Goal: Task Accomplishment & Management: Manage account settings

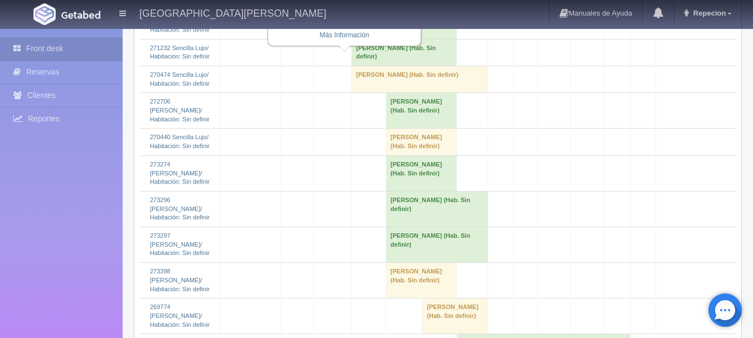
scroll to position [1115, 0]
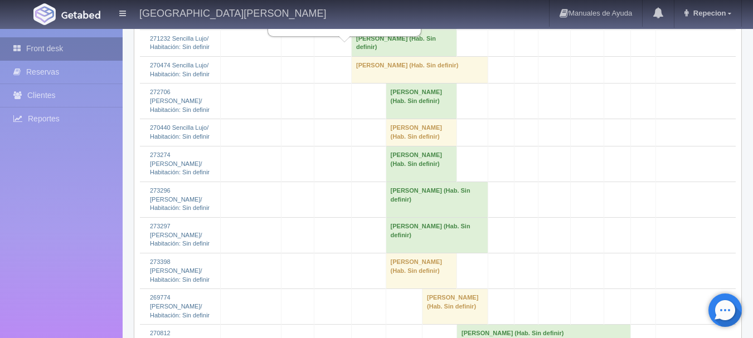
click at [89, 49] on link "Front desk" at bounding box center [61, 48] width 123 height 23
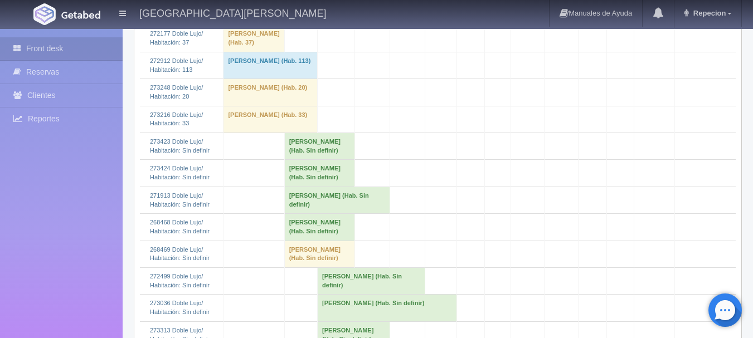
scroll to position [279, 0]
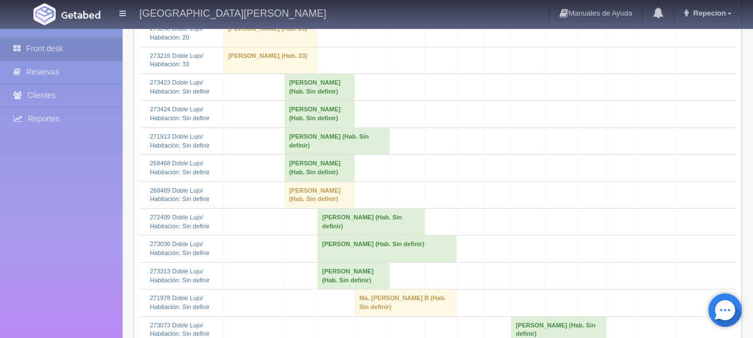
click at [304, 101] on td "[PERSON_NAME] (Hab. Sin definir)" at bounding box center [319, 87] width 70 height 27
click at [307, 101] on td "[PERSON_NAME] (Hab. Sin definir)" at bounding box center [319, 87] width 70 height 27
click at [303, 101] on td "Dulce Maria Tec Buitimea (Hab. Sin definir)" at bounding box center [319, 87] width 70 height 27
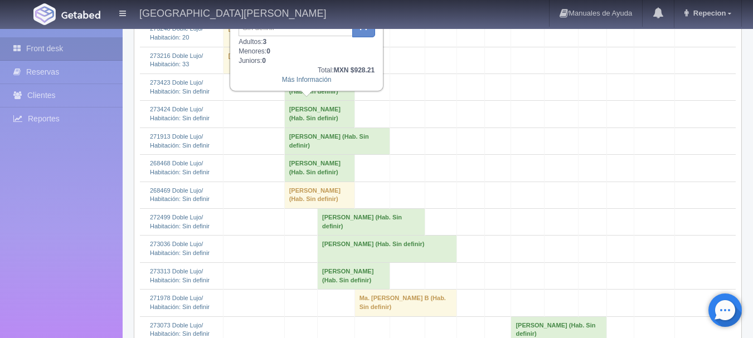
click at [302, 128] on td "Dulce Maria Tec Buitimea (Hab. Sin definir)" at bounding box center [319, 114] width 70 height 27
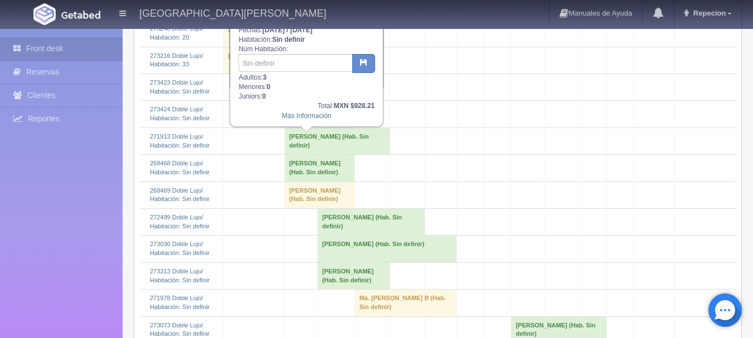
click at [300, 154] on td "MARTHA CECILIA LOPEZ ACOSTA (Hab. Sin definir)" at bounding box center [336, 141] width 105 height 27
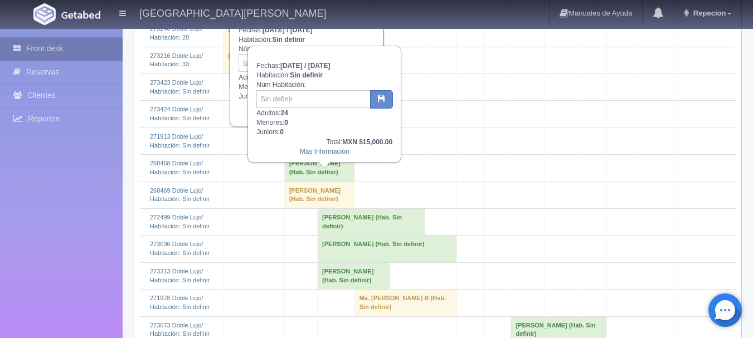
click at [79, 47] on link "Front desk" at bounding box center [61, 48] width 123 height 23
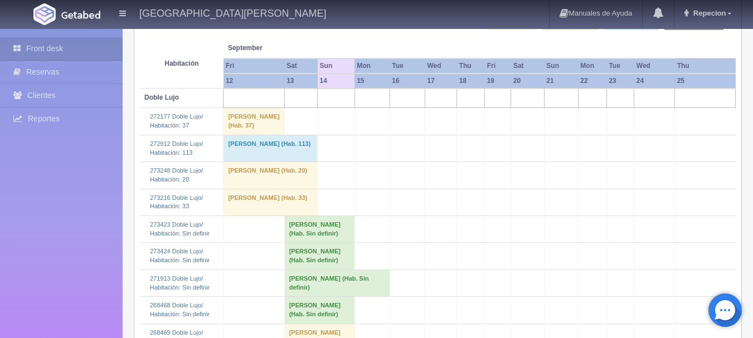
scroll to position [245, 0]
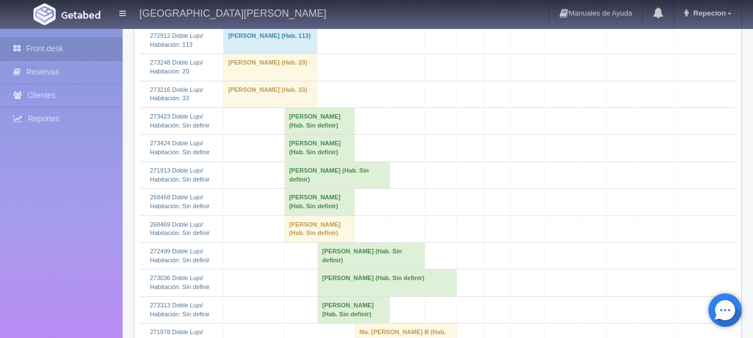
click at [323, 135] on td "[PERSON_NAME] (Hab. Sin definir)" at bounding box center [319, 121] width 70 height 27
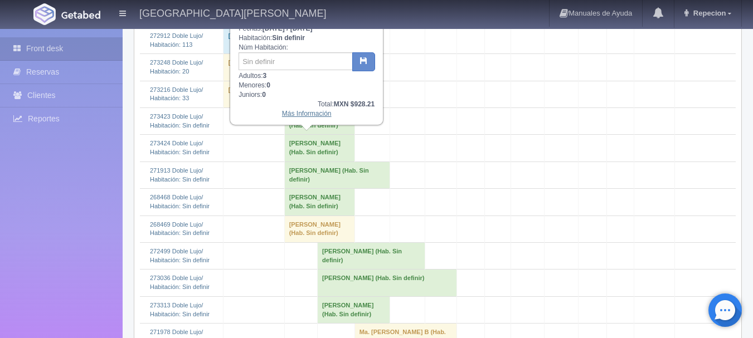
click at [324, 118] on link "Más Información" at bounding box center [307, 114] width 50 height 8
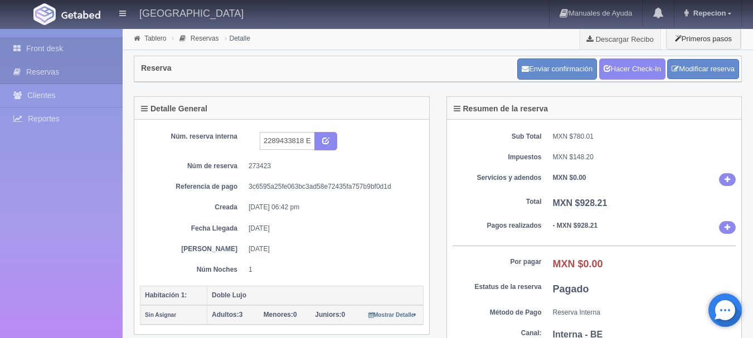
click at [83, 50] on link "Front desk" at bounding box center [61, 48] width 123 height 23
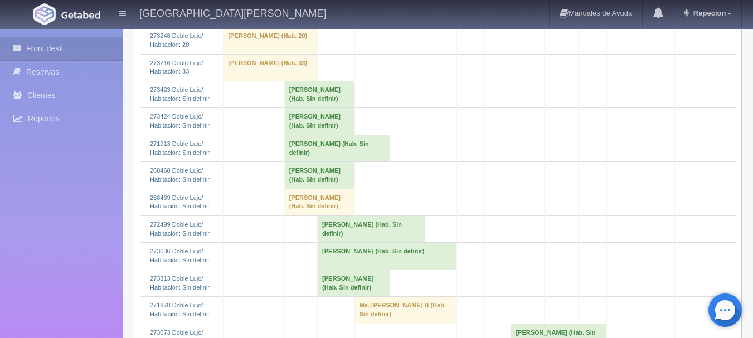
scroll to position [279, 0]
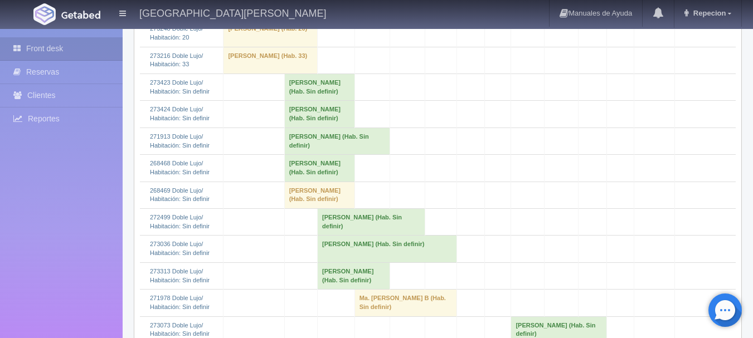
click at [336, 128] on td "[PERSON_NAME] (Hab. Sin definir)" at bounding box center [319, 114] width 70 height 27
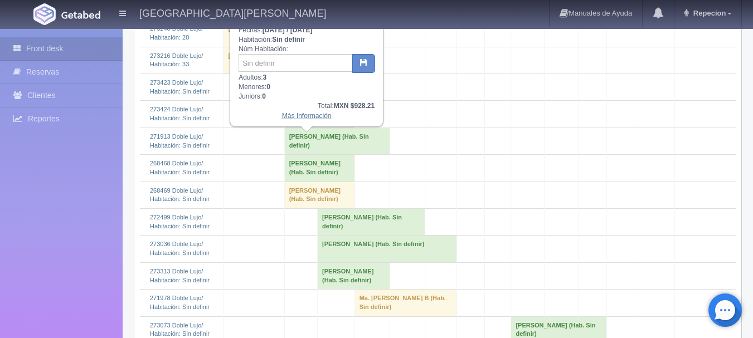
click at [296, 118] on link "Más Información" at bounding box center [307, 116] width 50 height 8
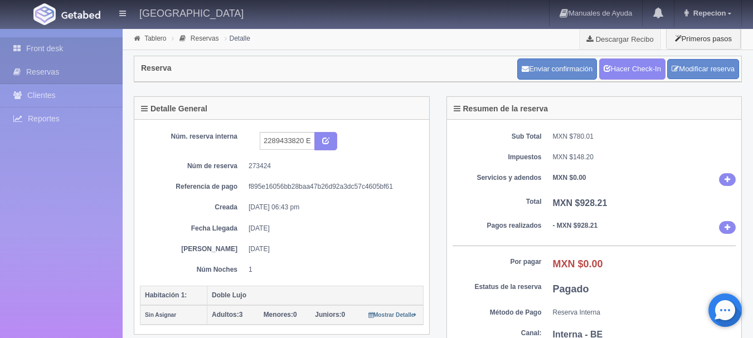
click at [55, 40] on link "Front desk" at bounding box center [61, 48] width 123 height 23
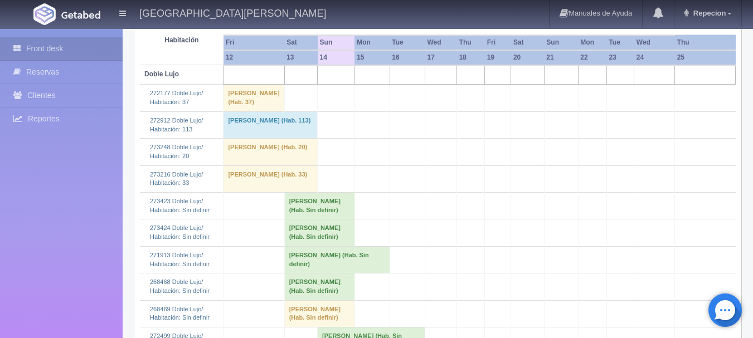
scroll to position [223, 0]
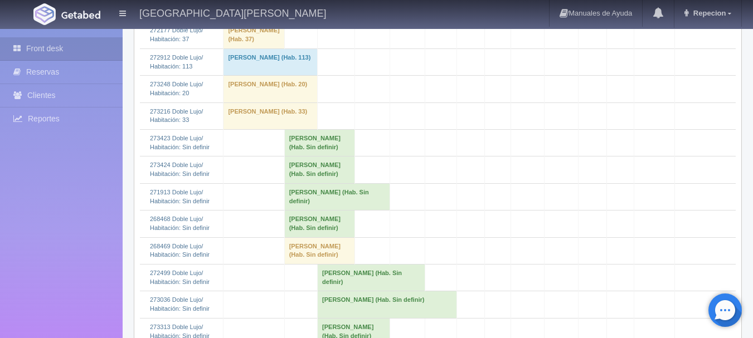
click at [309, 157] on td "Dulce Maria Tec Buitimea (Hab. Sin definir)" at bounding box center [319, 143] width 70 height 27
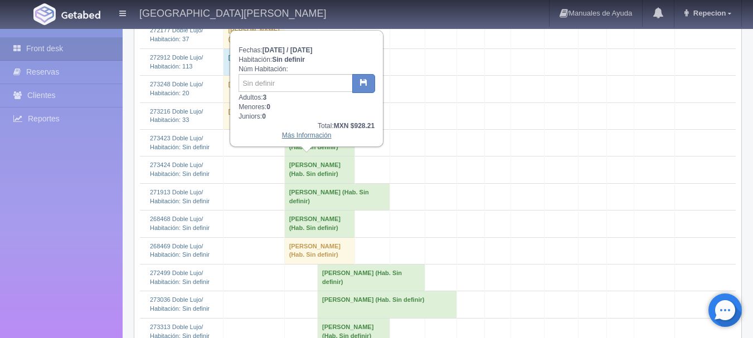
click at [323, 138] on link "Más Información" at bounding box center [307, 136] width 50 height 8
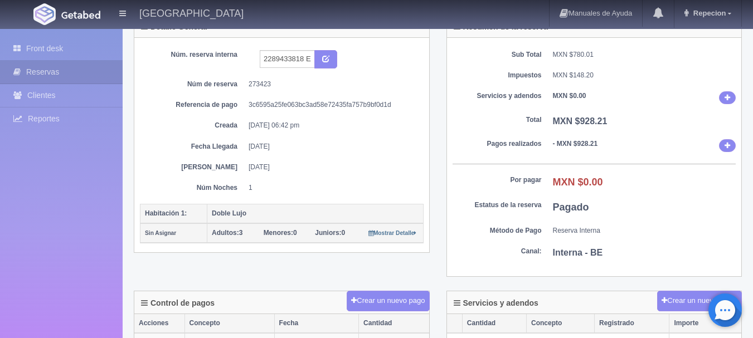
scroll to position [56, 0]
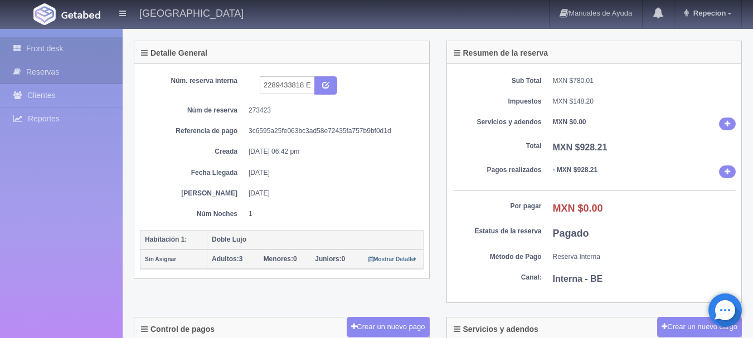
click at [105, 58] on link "Front desk" at bounding box center [61, 48] width 123 height 23
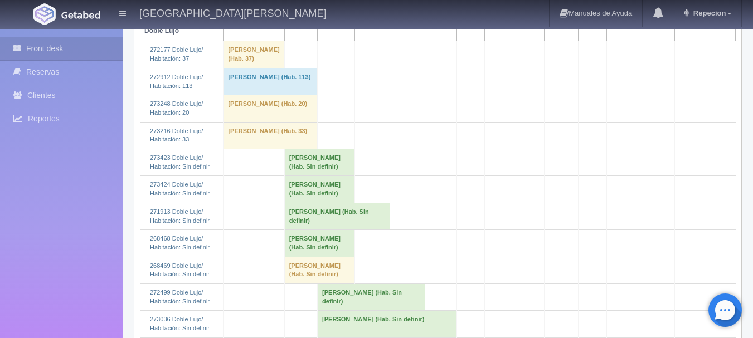
scroll to position [223, 0]
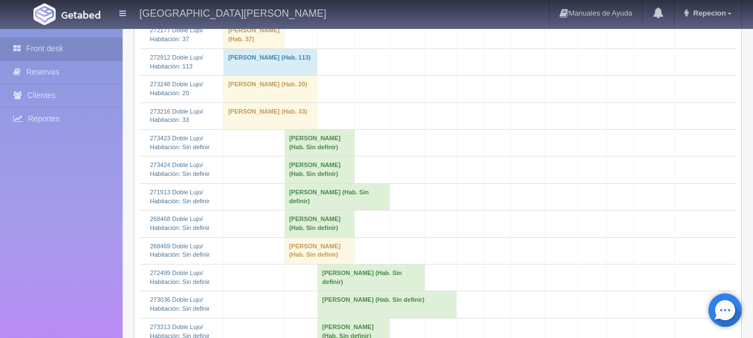
click at [297, 157] on td "Dulce Maria Tec Buitimea (Hab. Sin definir)" at bounding box center [319, 143] width 70 height 27
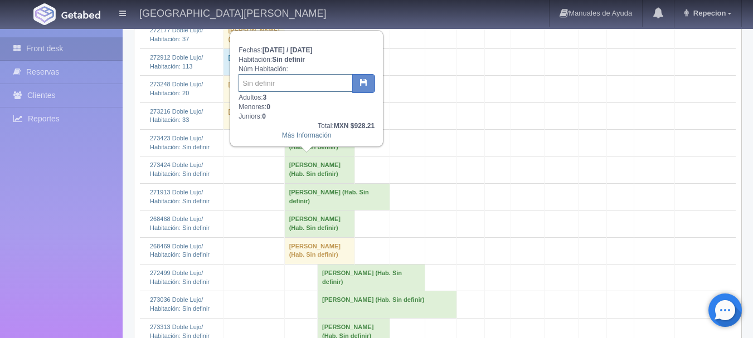
click at [308, 79] on input "text" at bounding box center [296, 83] width 114 height 18
type input "111"
click at [360, 83] on icon "button" at bounding box center [363, 82] width 7 height 7
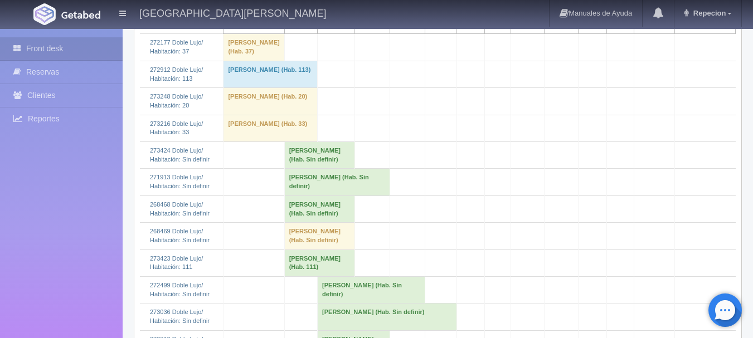
scroll to position [279, 0]
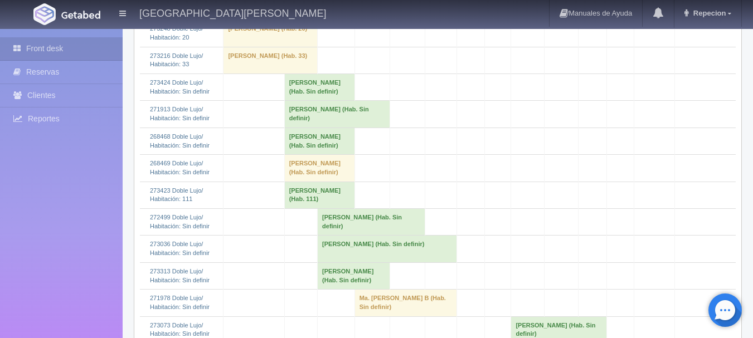
click at [319, 101] on td "[PERSON_NAME] (Hab. Sin definir)" at bounding box center [319, 87] width 70 height 27
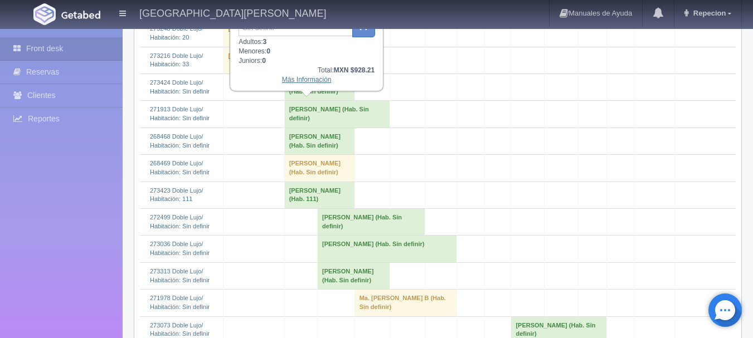
click at [316, 79] on link "Más Información" at bounding box center [307, 80] width 50 height 8
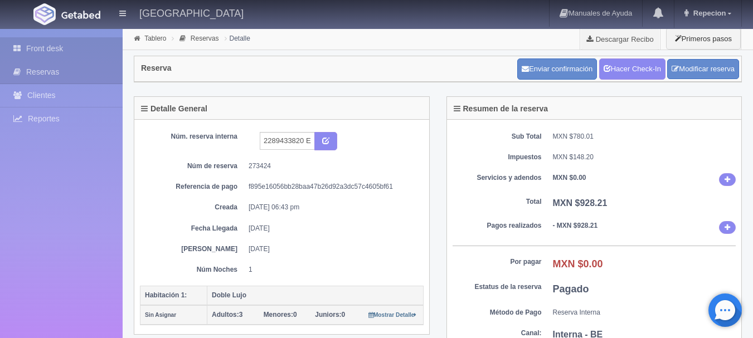
click at [111, 48] on link "Front desk" at bounding box center [61, 48] width 123 height 23
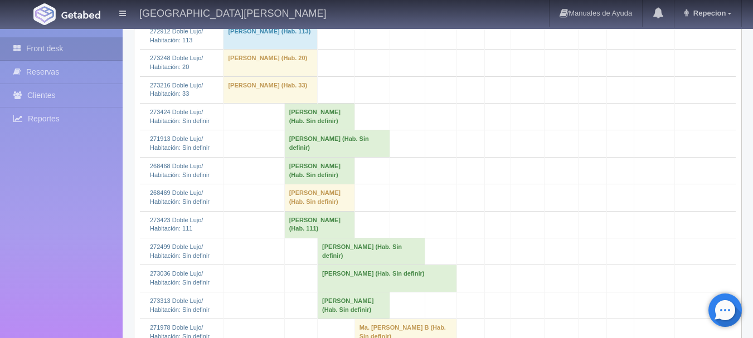
scroll to position [279, 0]
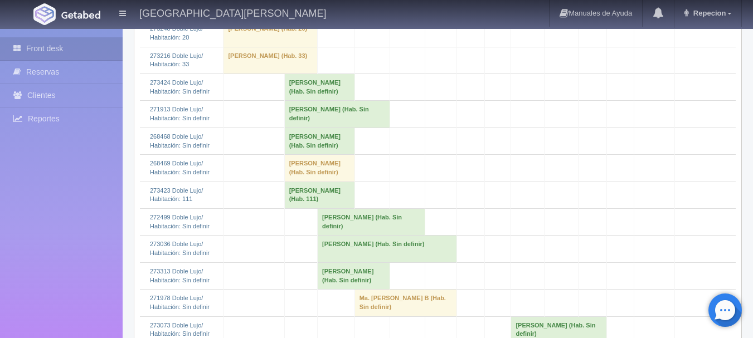
click at [304, 101] on td "Dulce Maria Tec Buitimea (Hab. Sin definir)" at bounding box center [319, 87] width 70 height 27
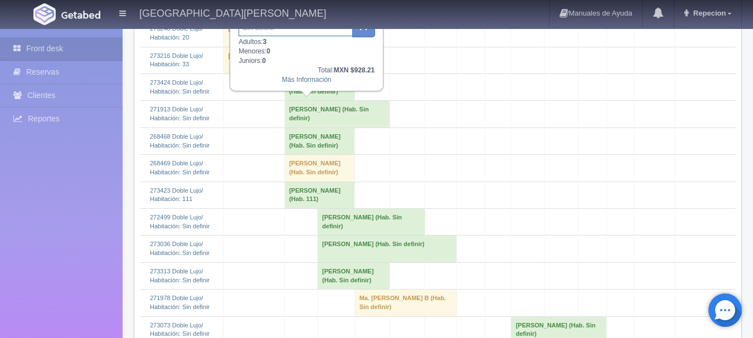
click at [311, 31] on input "text" at bounding box center [296, 27] width 114 height 18
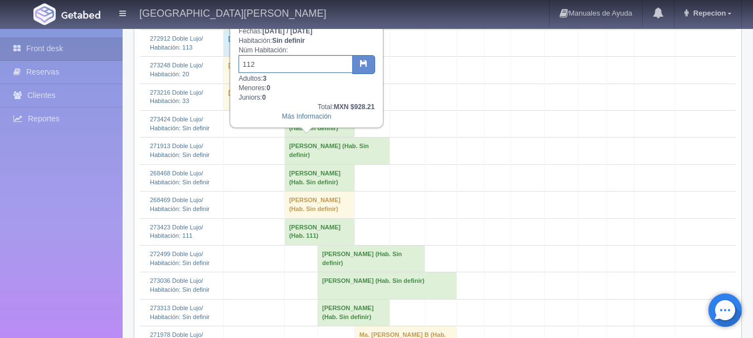
scroll to position [223, 0]
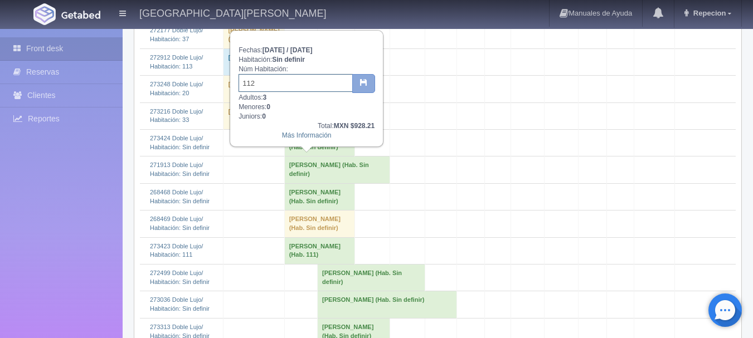
type input "112"
click at [361, 78] on button "button" at bounding box center [363, 83] width 23 height 19
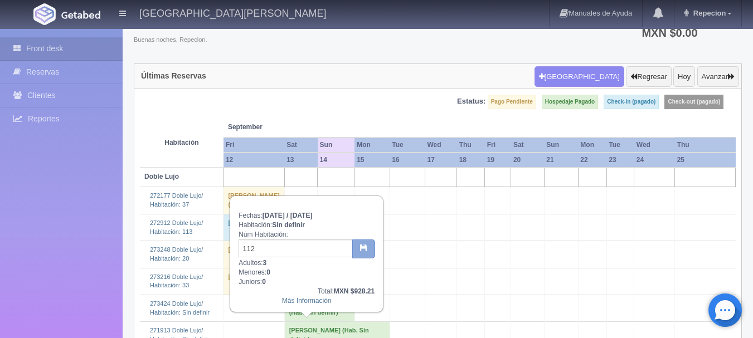
scroll to position [56, 0]
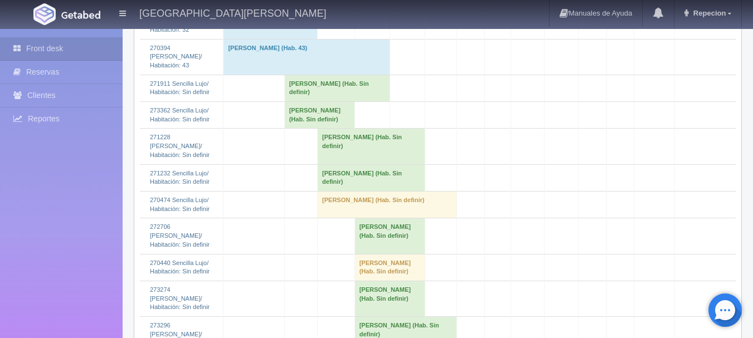
scroll to position [892, 0]
click at [330, 127] on td "Fermín Morales Robles (Hab. Sin definir)" at bounding box center [319, 113] width 70 height 27
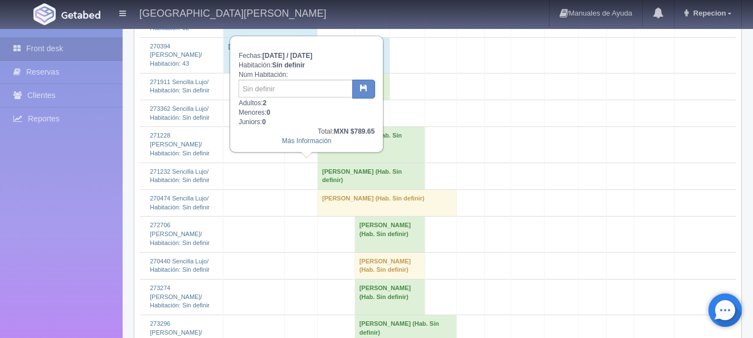
click at [375, 127] on td at bounding box center [372, 113] width 35 height 27
click at [62, 182] on div "Front desk Reservas Clientes Reportes Reporte del día Concentrado de ventas Ana…" at bounding box center [61, 198] width 123 height 338
click at [84, 43] on link "Front desk" at bounding box center [61, 48] width 123 height 23
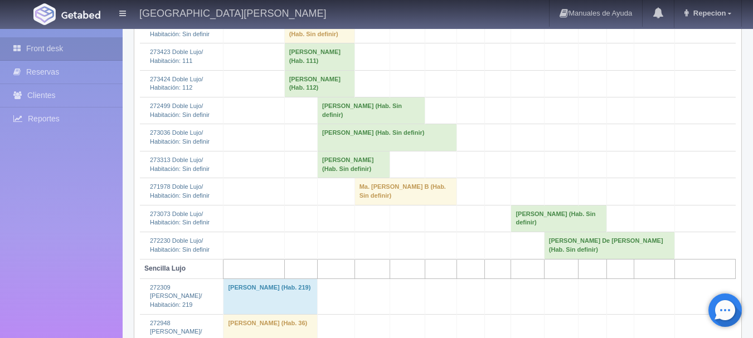
scroll to position [335, 0]
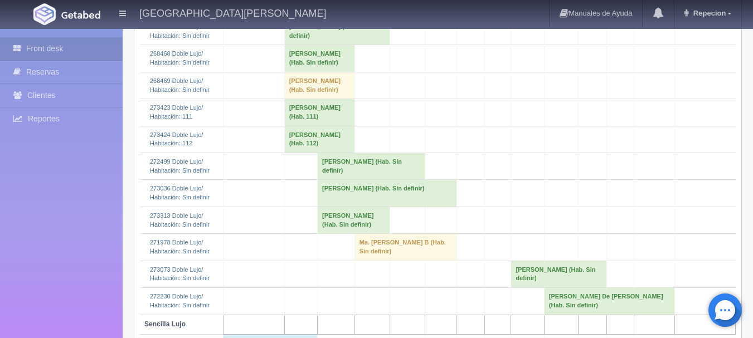
click at [327, 45] on td "[PERSON_NAME] (Hab. Sin definir)" at bounding box center [336, 31] width 105 height 27
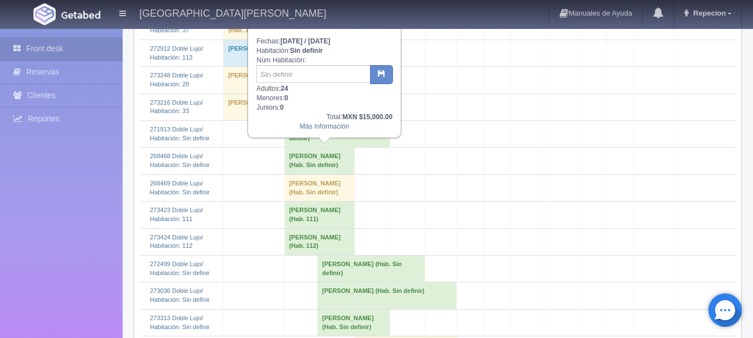
scroll to position [223, 0]
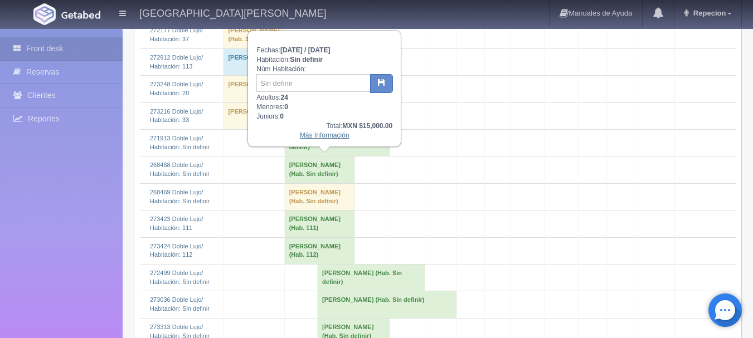
click at [316, 135] on link "Más Información" at bounding box center [325, 136] width 50 height 8
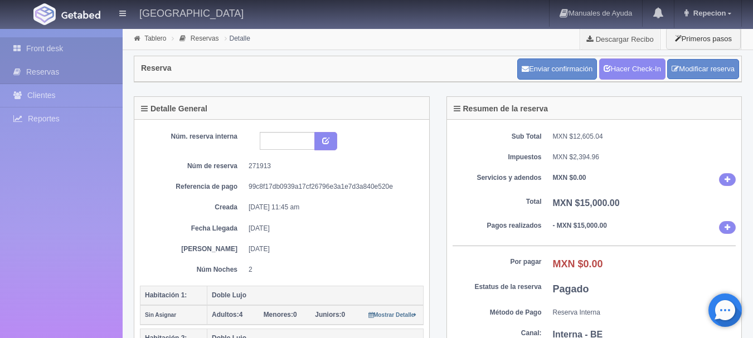
click at [71, 45] on link "Front desk" at bounding box center [61, 48] width 123 height 23
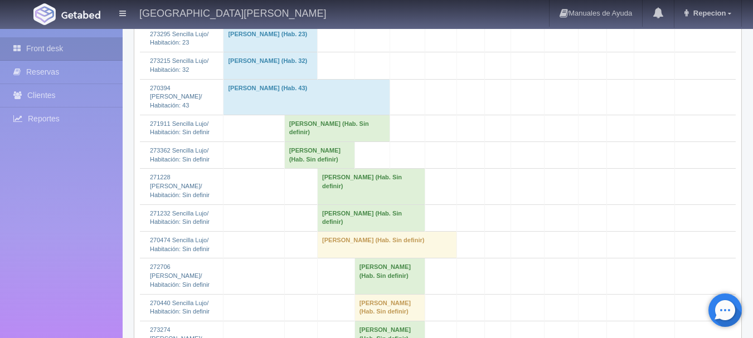
scroll to position [841, 0]
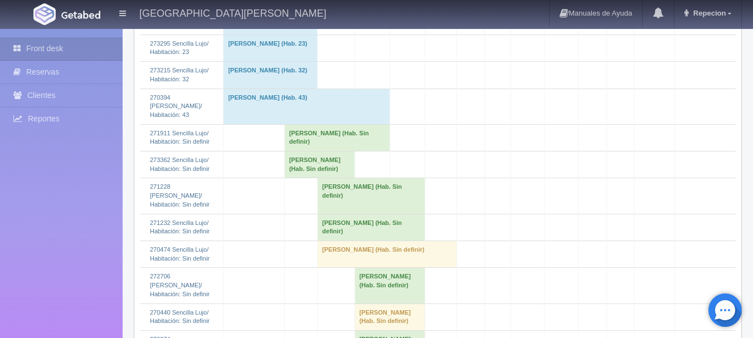
click at [312, 151] on td "[PERSON_NAME] (Hab. Sin definir)" at bounding box center [336, 137] width 105 height 27
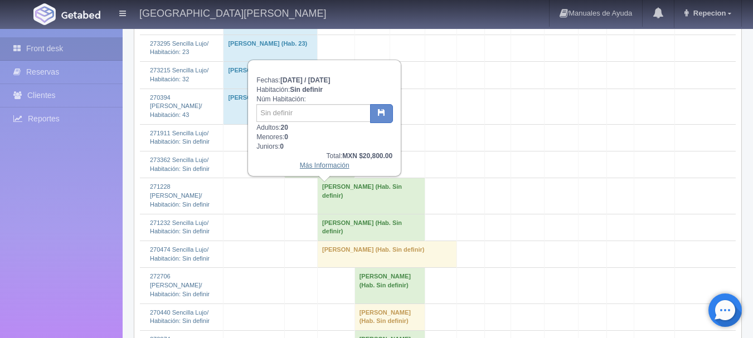
click at [310, 169] on link "Más Información" at bounding box center [325, 166] width 50 height 8
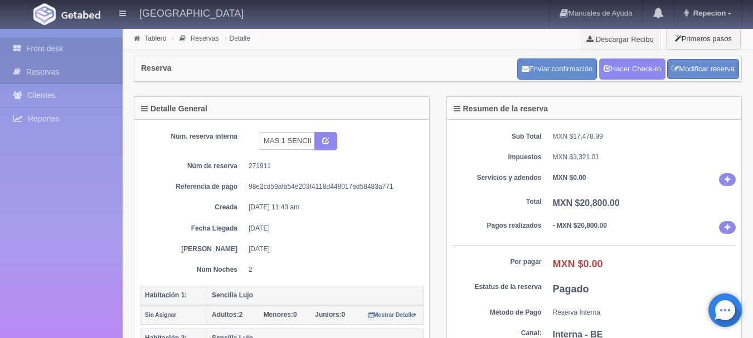
click at [83, 43] on link "Front desk" at bounding box center [61, 48] width 123 height 23
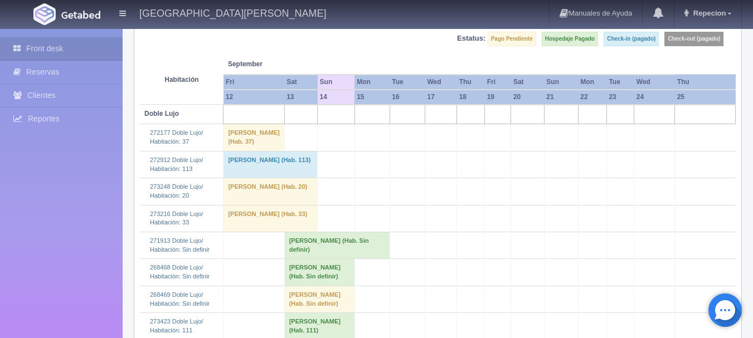
scroll to position [223, 0]
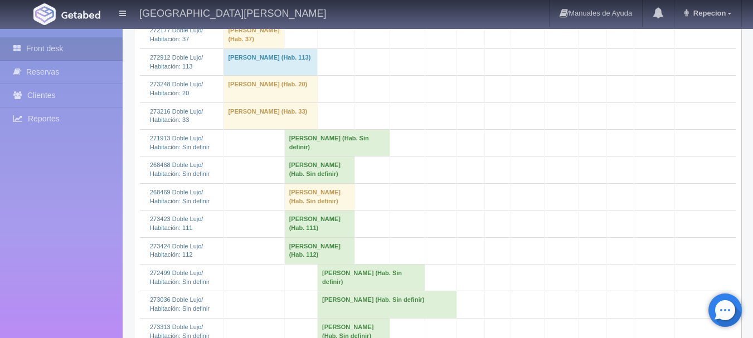
click at [340, 157] on td "[PERSON_NAME] (Hab. Sin definir)" at bounding box center [336, 143] width 105 height 27
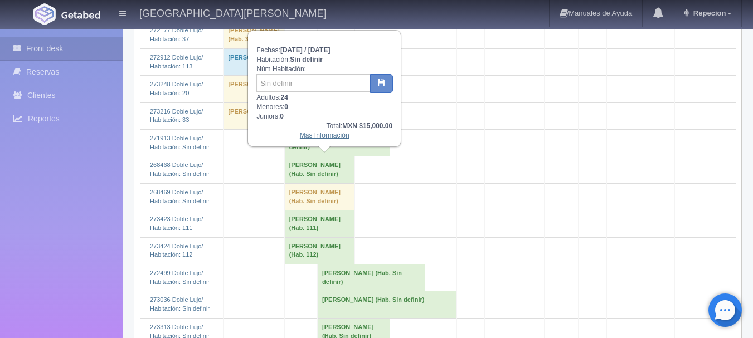
click at [316, 139] on link "Más Información" at bounding box center [325, 136] width 50 height 8
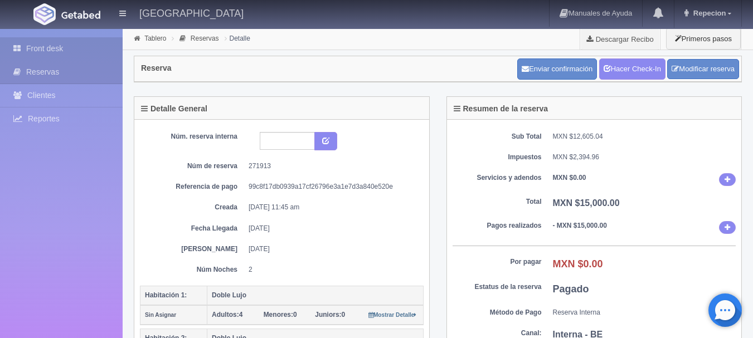
click at [62, 50] on link "Front desk" at bounding box center [61, 48] width 123 height 23
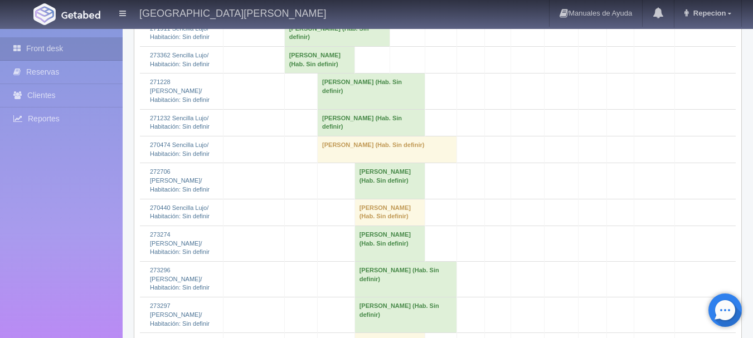
scroll to position [948, 0]
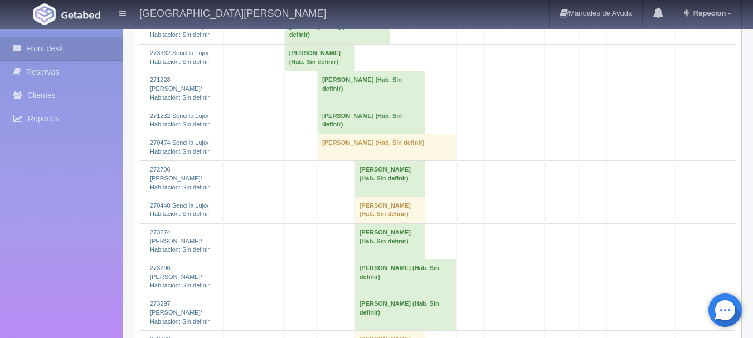
click at [309, 44] on td "[PERSON_NAME] (Hab. Sin definir)" at bounding box center [336, 30] width 105 height 27
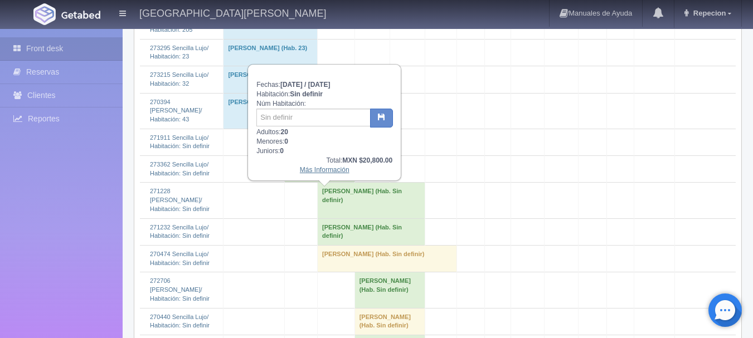
scroll to position [892, 0]
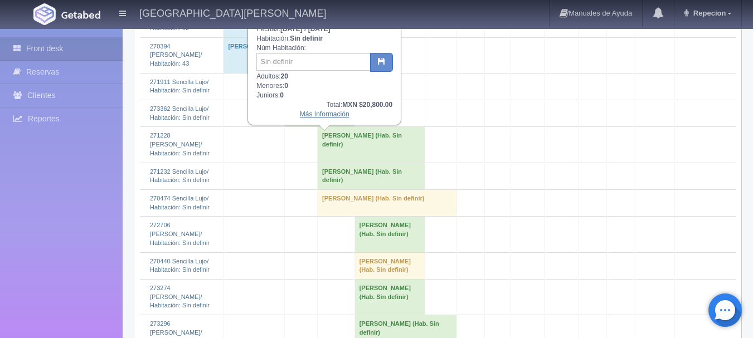
click at [306, 118] on link "Más Información" at bounding box center [325, 114] width 50 height 8
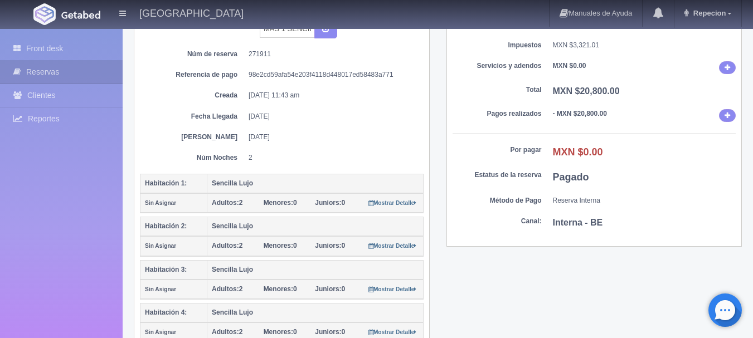
scroll to position [112, 0]
